Goal: Navigation & Orientation: Find specific page/section

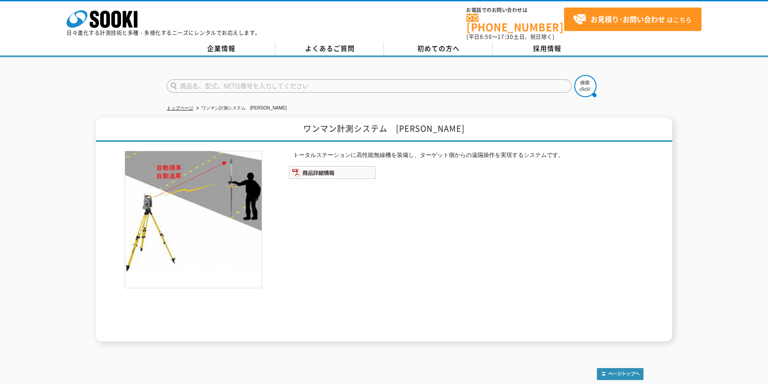
click at [240, 212] on img at bounding box center [193, 219] width 137 height 137
click at [302, 169] on img at bounding box center [332, 172] width 87 height 13
click at [235, 104] on li "ワンマン計測システム　[PERSON_NAME]" at bounding box center [241, 108] width 92 height 9
click at [221, 104] on li "ワンマン計測システム　[PERSON_NAME]" at bounding box center [241, 108] width 92 height 9
click at [189, 106] on link "トップページ" at bounding box center [180, 108] width 27 height 5
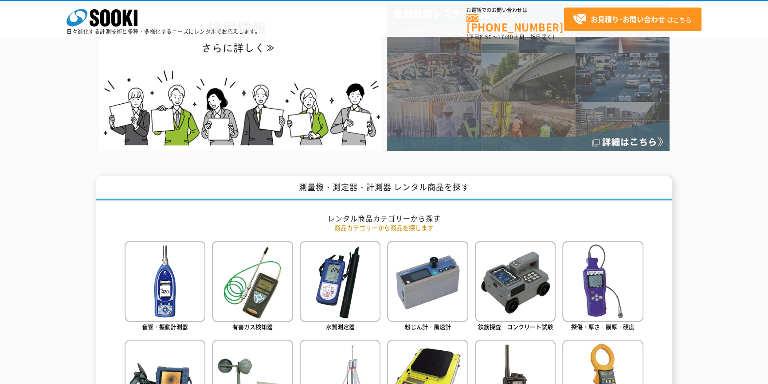
scroll to position [201, 0]
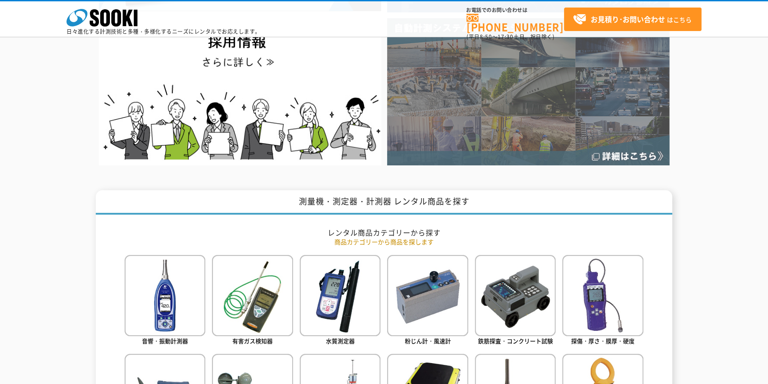
click at [435, 121] on img at bounding box center [528, 91] width 282 height 147
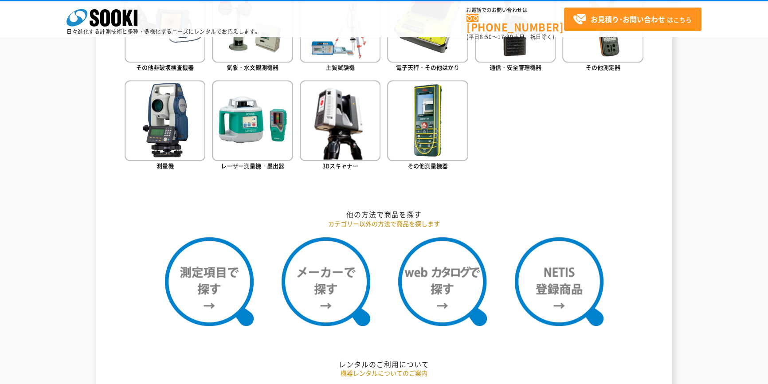
scroll to position [564, 0]
